Goal: Task Accomplishment & Management: Use online tool/utility

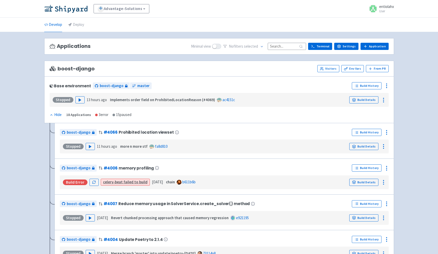
click at [283, 45] on input at bounding box center [287, 46] width 38 height 7
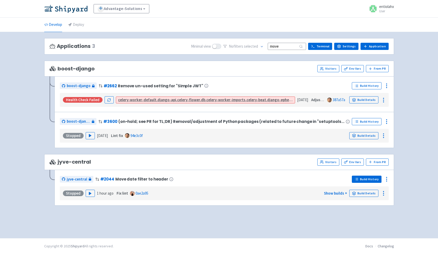
type input "move"
click at [366, 181] on link "Build History" at bounding box center [367, 179] width 30 height 7
click at [88, 194] on icon "button" at bounding box center [90, 193] width 4 height 4
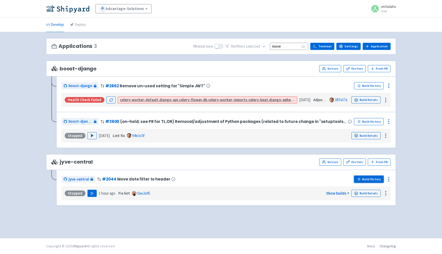
click at [359, 178] on line at bounding box center [359, 178] width 2 height 0
